Goal: Navigation & Orientation: Find specific page/section

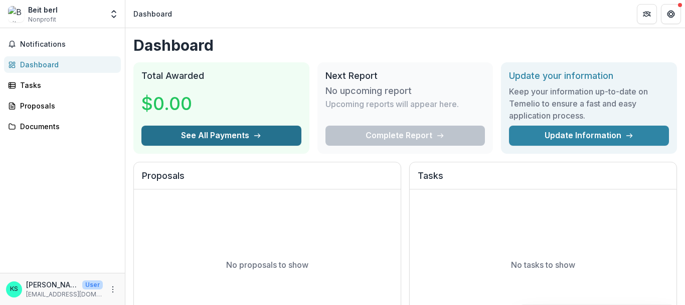
click at [191, 137] on button "See All Payments" at bounding box center [221, 135] width 160 height 20
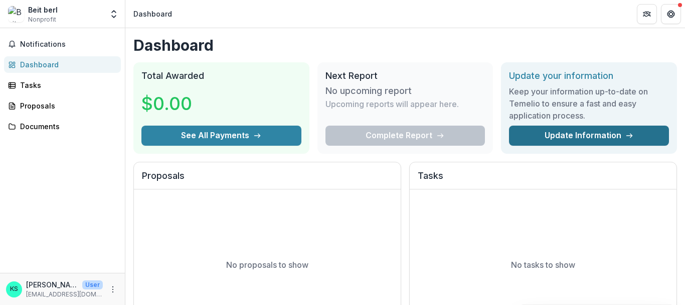
click at [574, 137] on link "Update Information" at bounding box center [589, 135] width 160 height 20
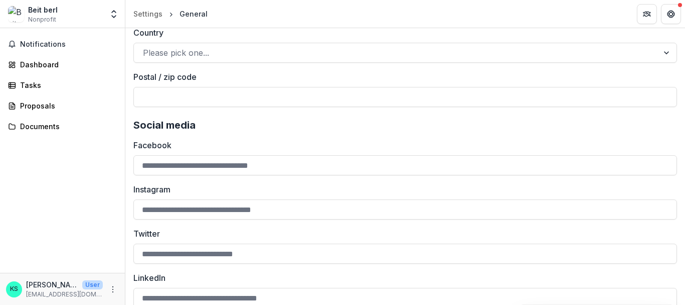
scroll to position [1461, 0]
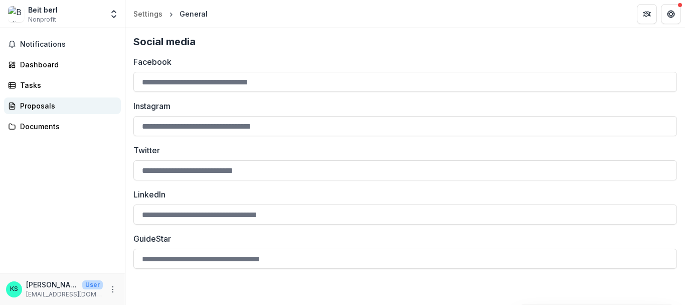
click at [54, 107] on div "Proposals" at bounding box center [66, 105] width 93 height 11
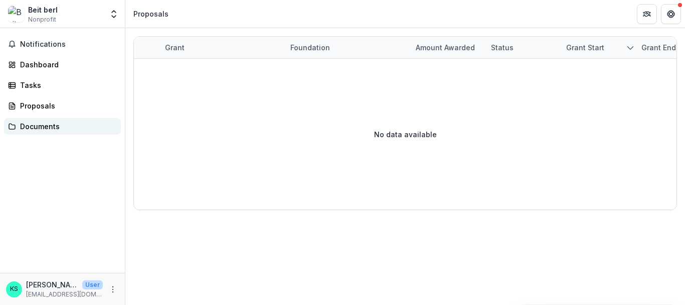
click at [29, 124] on div "Documents" at bounding box center [66, 126] width 93 height 11
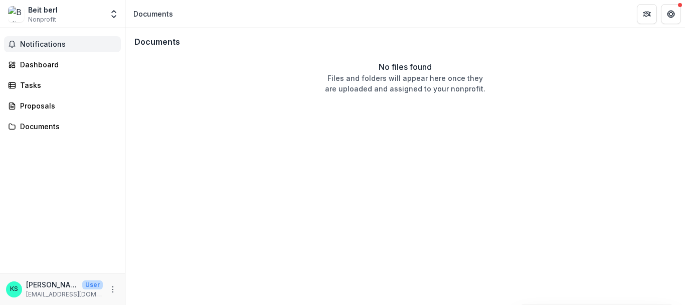
click at [30, 51] on button "Notifications" at bounding box center [62, 44] width 117 height 16
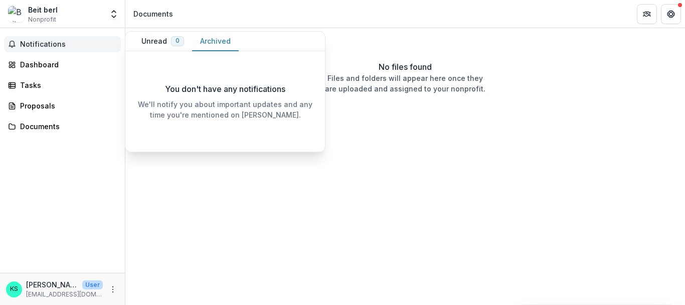
click at [207, 37] on button "Archived" at bounding box center [215, 42] width 47 height 20
click at [142, 41] on button "Unread 0" at bounding box center [162, 42] width 59 height 20
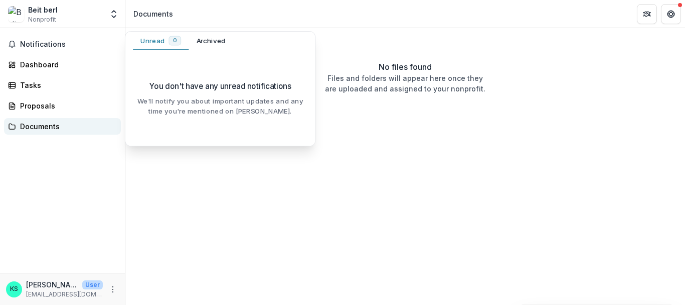
click at [34, 124] on div "Documents" at bounding box center [66, 126] width 93 height 11
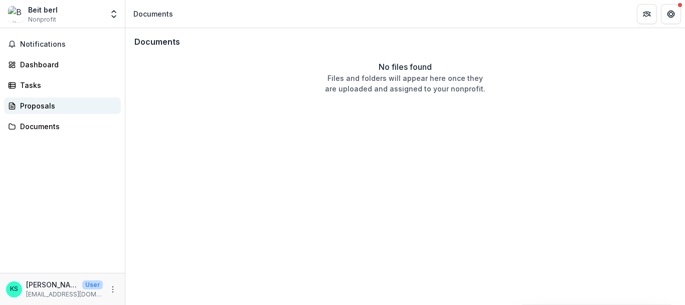
click at [36, 98] on link "Proposals" at bounding box center [62, 105] width 117 height 17
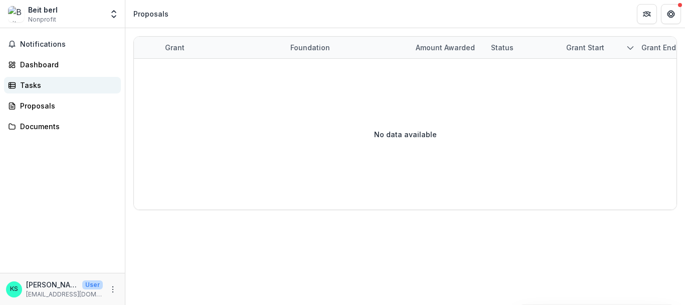
click at [36, 90] on link "Tasks" at bounding box center [62, 85] width 117 height 17
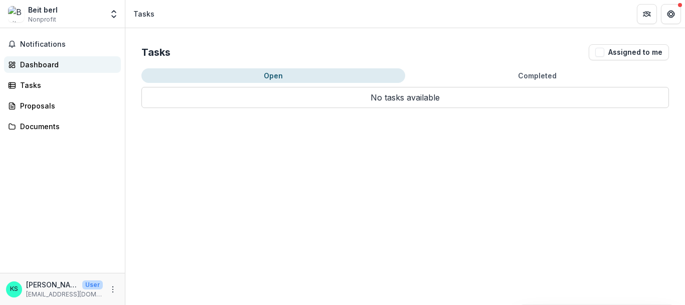
click at [34, 66] on div "Dashboard" at bounding box center [66, 64] width 93 height 11
